Goal: Information Seeking & Learning: Learn about a topic

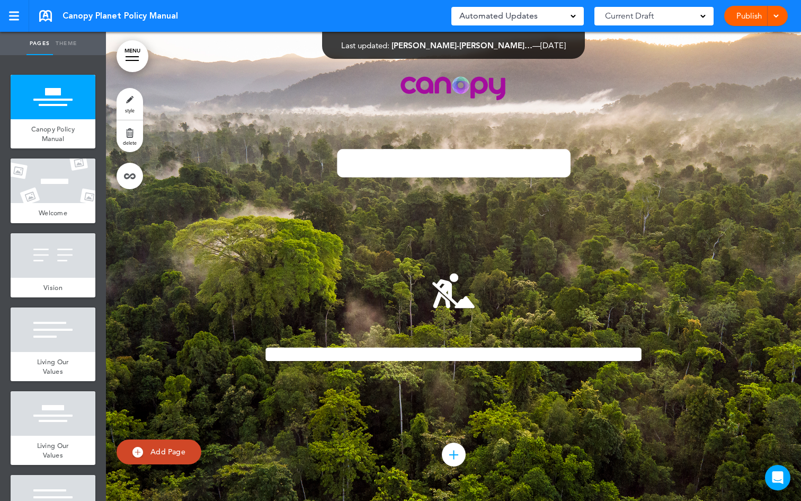
click at [776, 19] on div at bounding box center [774, 16] width 11 height 20
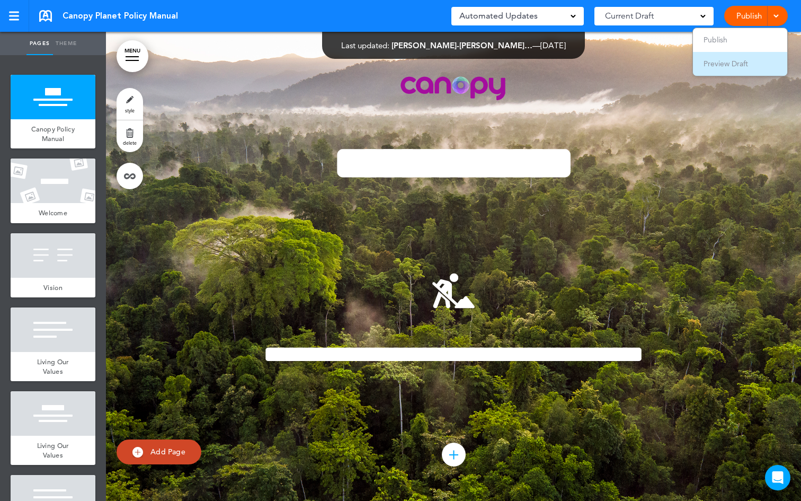
click at [756, 61] on li "Preview Draft" at bounding box center [740, 64] width 94 height 24
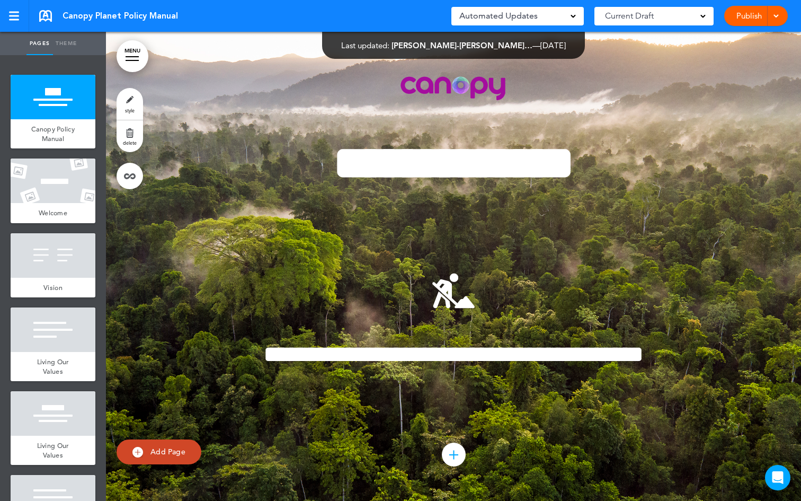
click at [774, 17] on span at bounding box center [775, 15] width 7 height 7
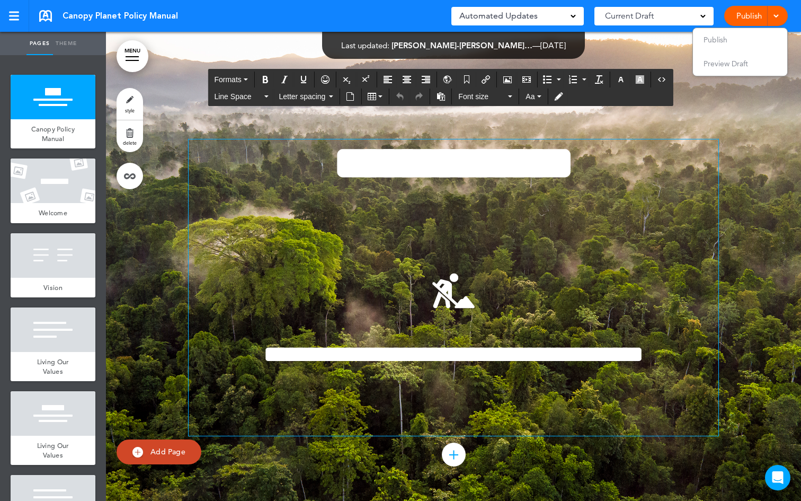
click at [612, 196] on div "**********" at bounding box center [454, 287] width 530 height 296
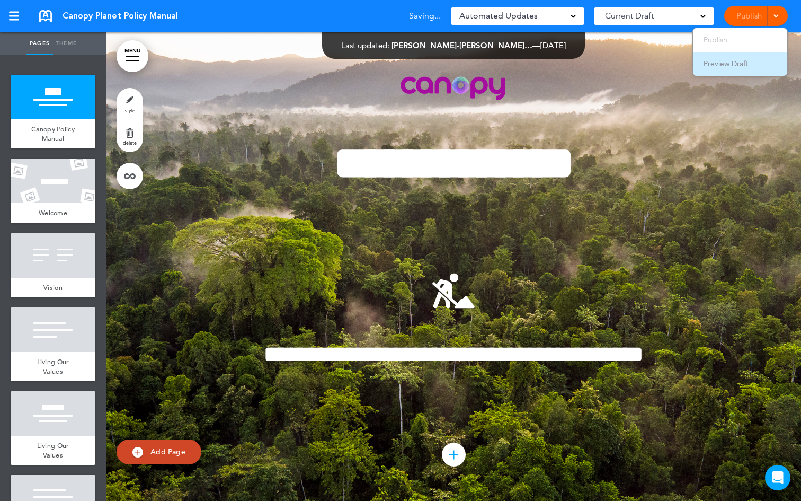
click at [744, 62] on span "Preview Draft" at bounding box center [725, 64] width 44 height 10
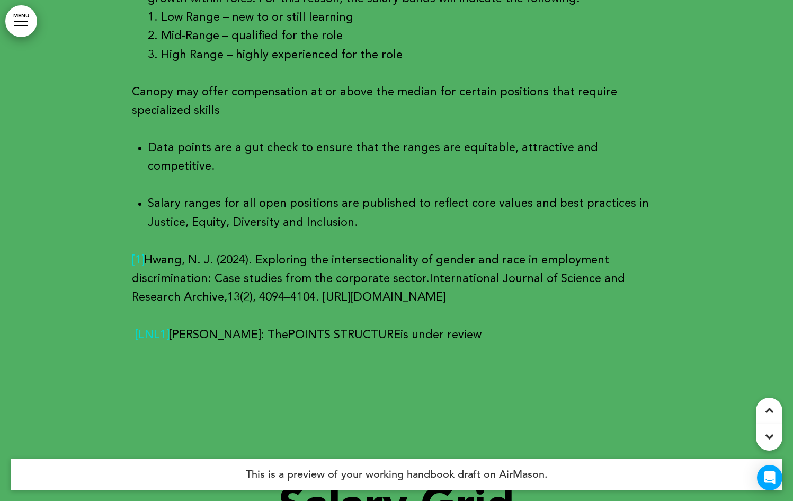
scroll to position [18390, 0]
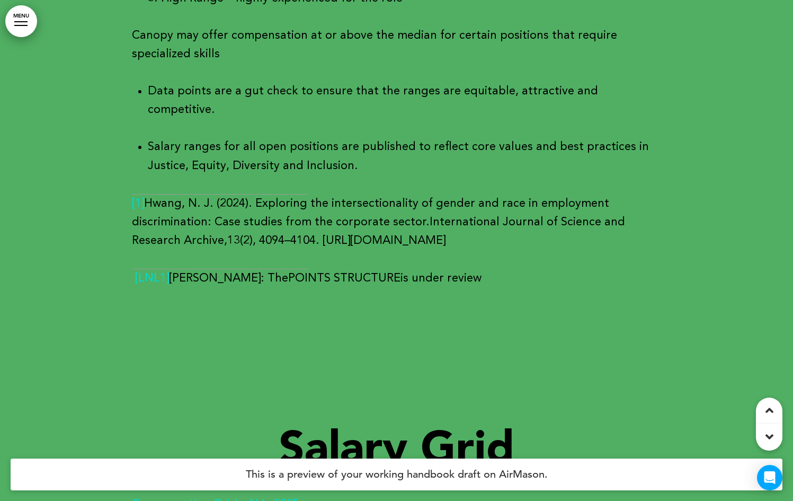
click at [250, 498] on b "Compensation Grid - ALL_2025" at bounding box center [215, 504] width 167 height 12
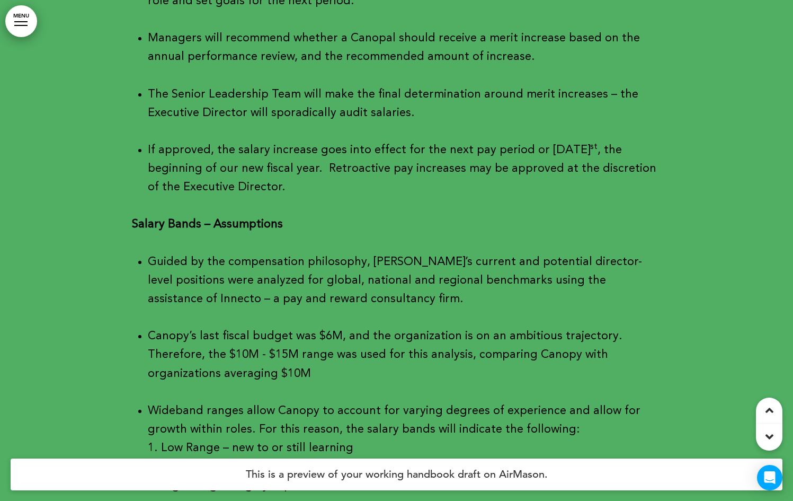
scroll to position [18469, 0]
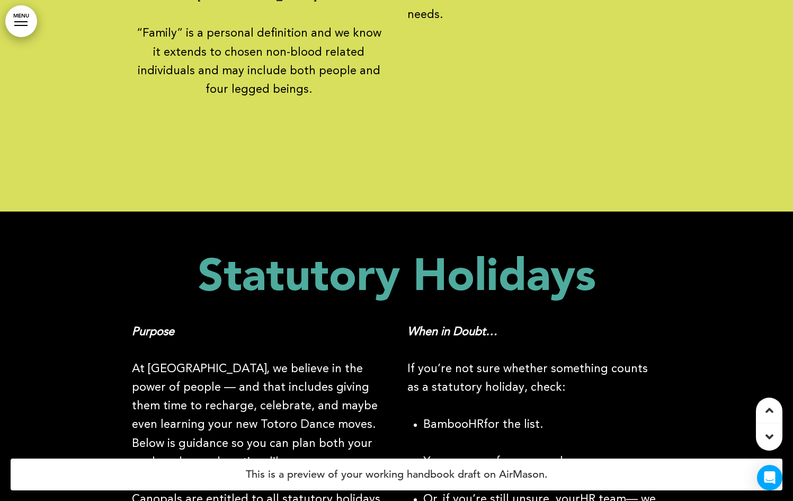
scroll to position [29458, 0]
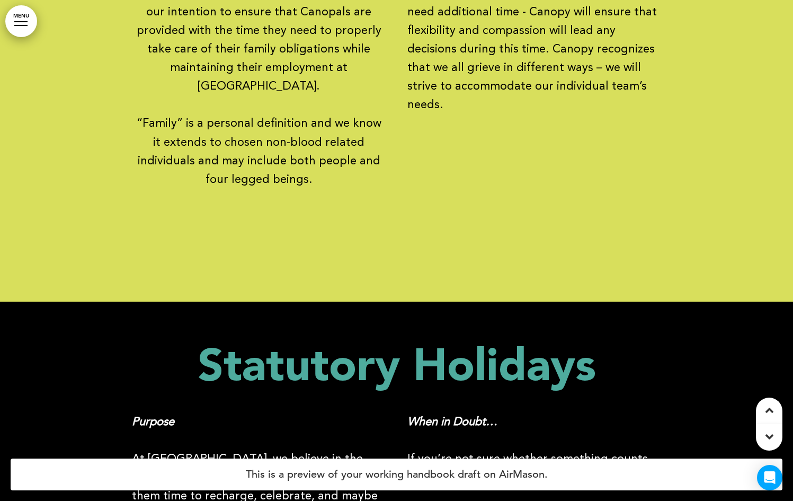
scroll to position [29460, 0]
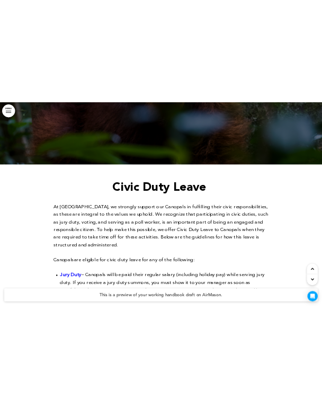
scroll to position [0, 0]
